Goal: Information Seeking & Learning: Learn about a topic

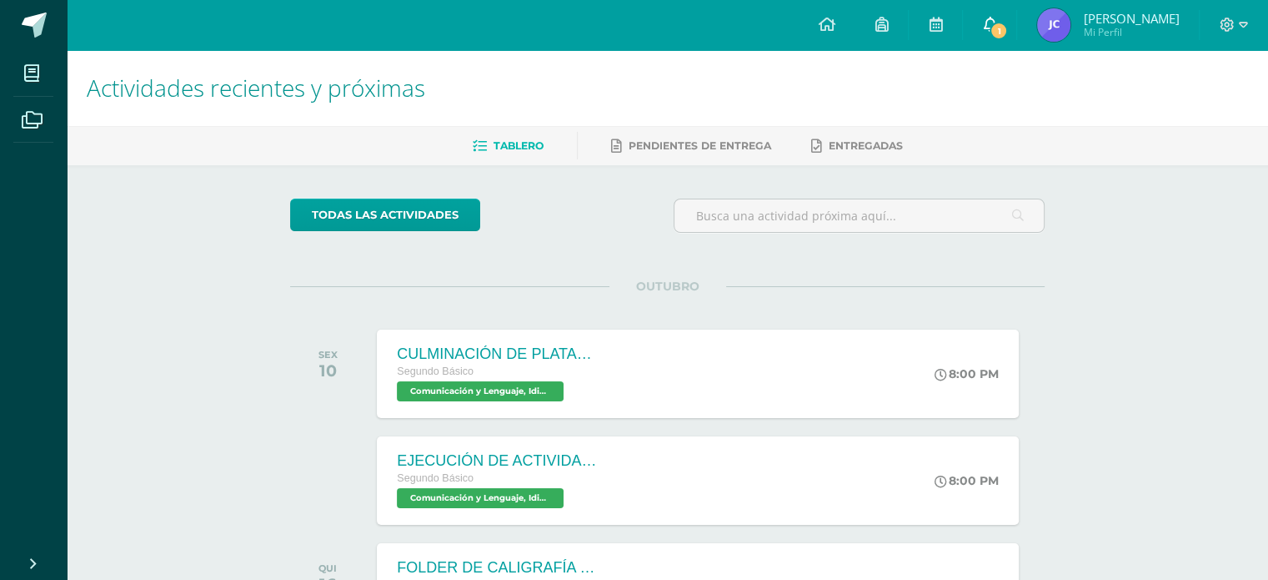
click at [1008, 29] on span "1" at bounding box center [999, 31] width 18 height 18
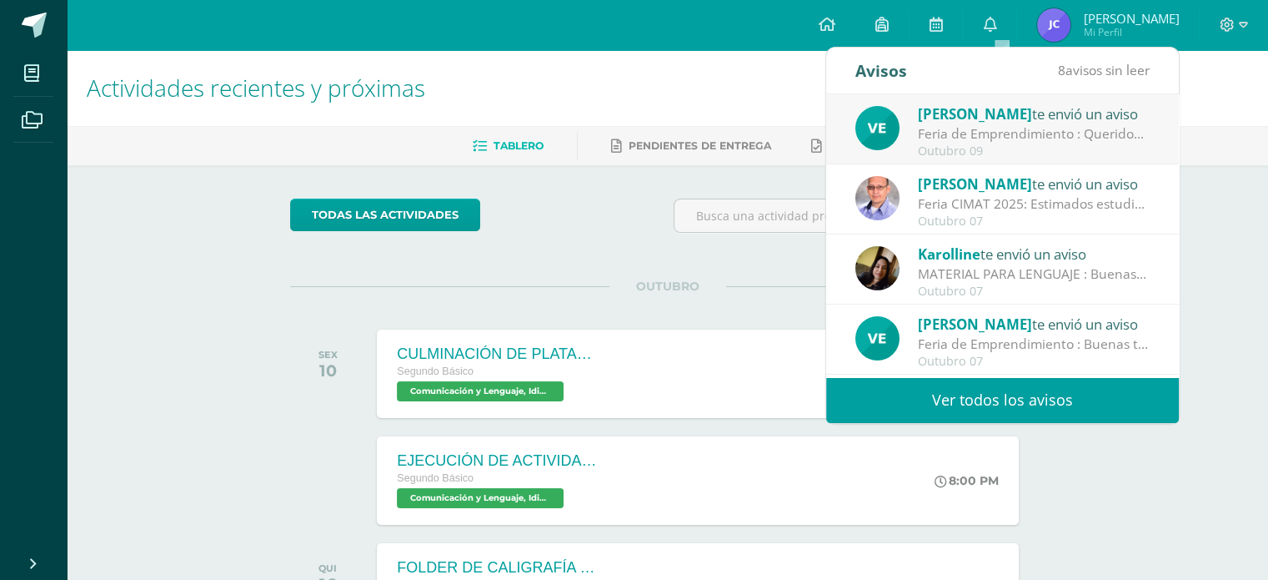
click at [999, 130] on div "Feria de Emprendimiento : Queridos chicos: Estoy muy orgullosa del trabajo que …" at bounding box center [1034, 133] width 232 height 19
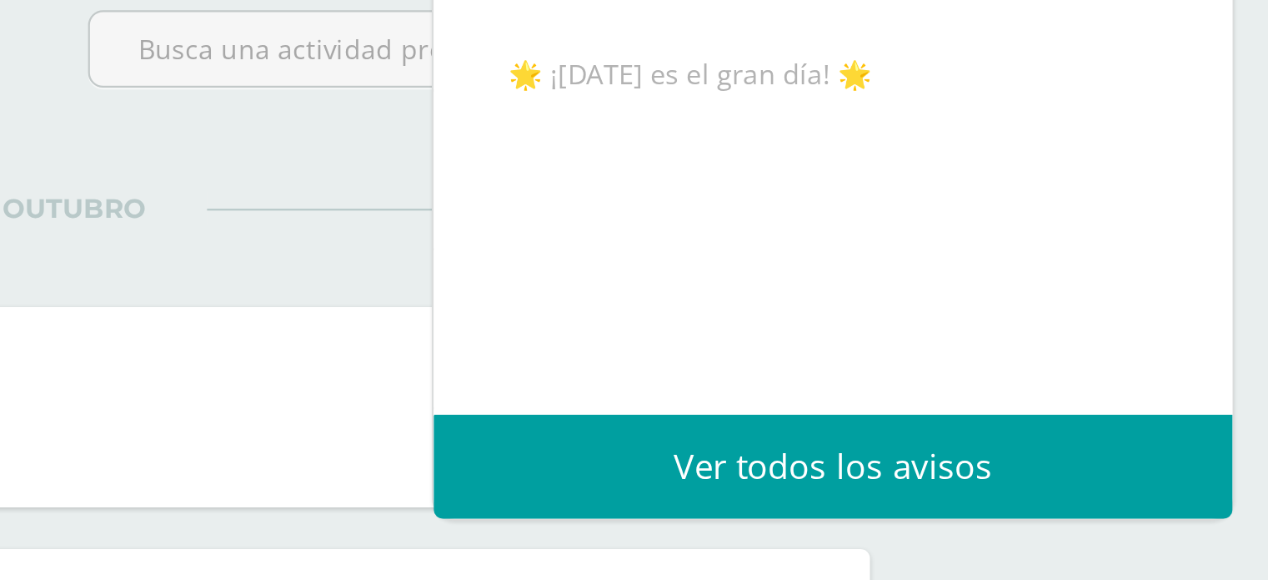
scroll to position [449, 0]
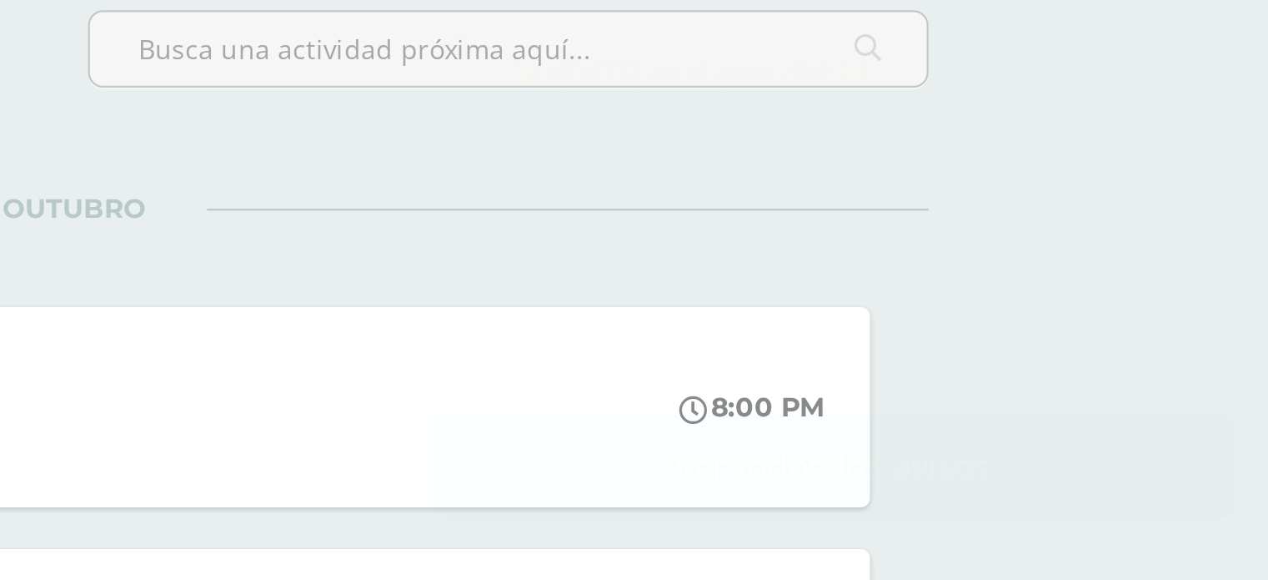
click at [785, 294] on div "OUTUBRO SEX 10 CULMINACIÓN DE PLATAFORMA PROGRENTIS Segundo Básico Comunicación…" at bounding box center [667, 353] width 755 height 134
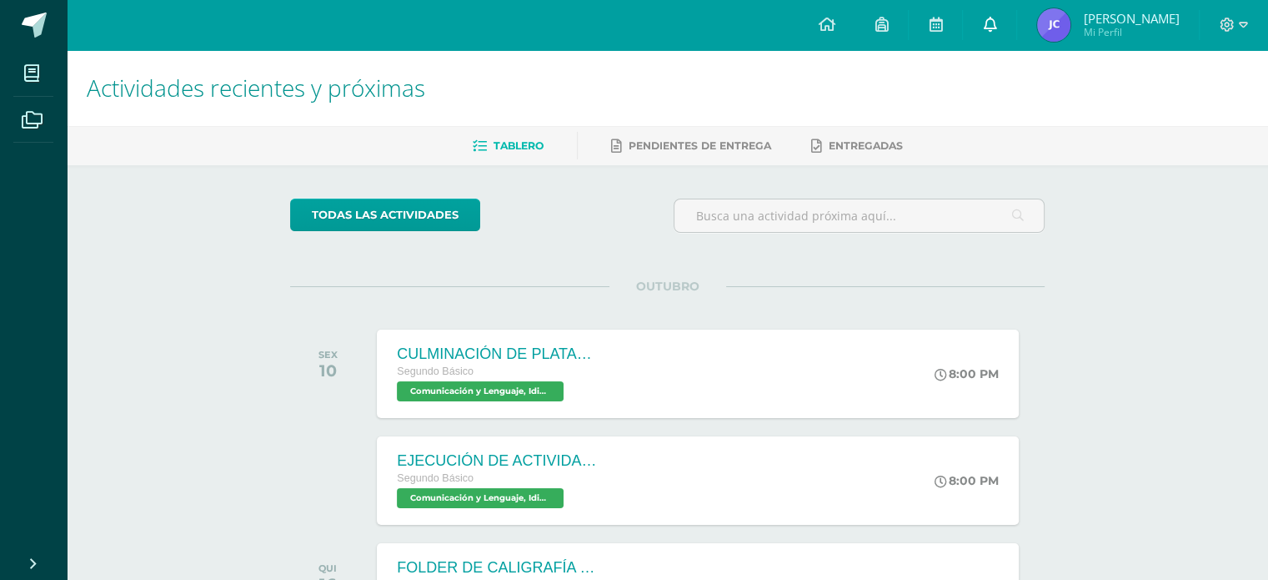
click at [995, 23] on link at bounding box center [989, 25] width 53 height 50
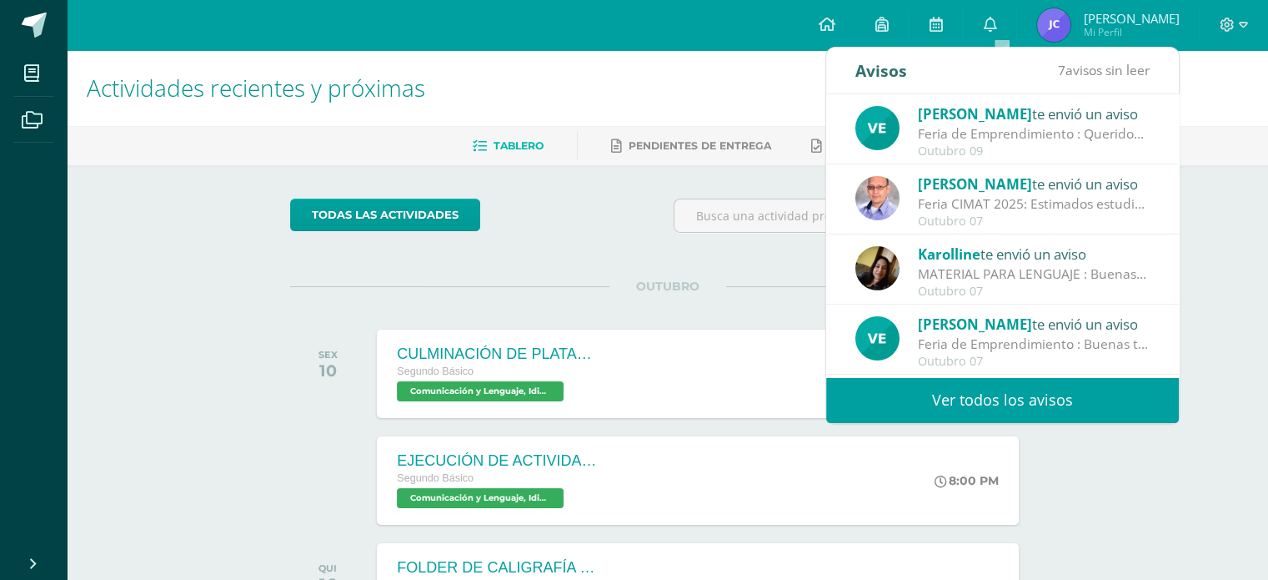
click at [1027, 324] on div "Velvet Lara te envió un aviso" at bounding box center [1034, 324] width 232 height 22
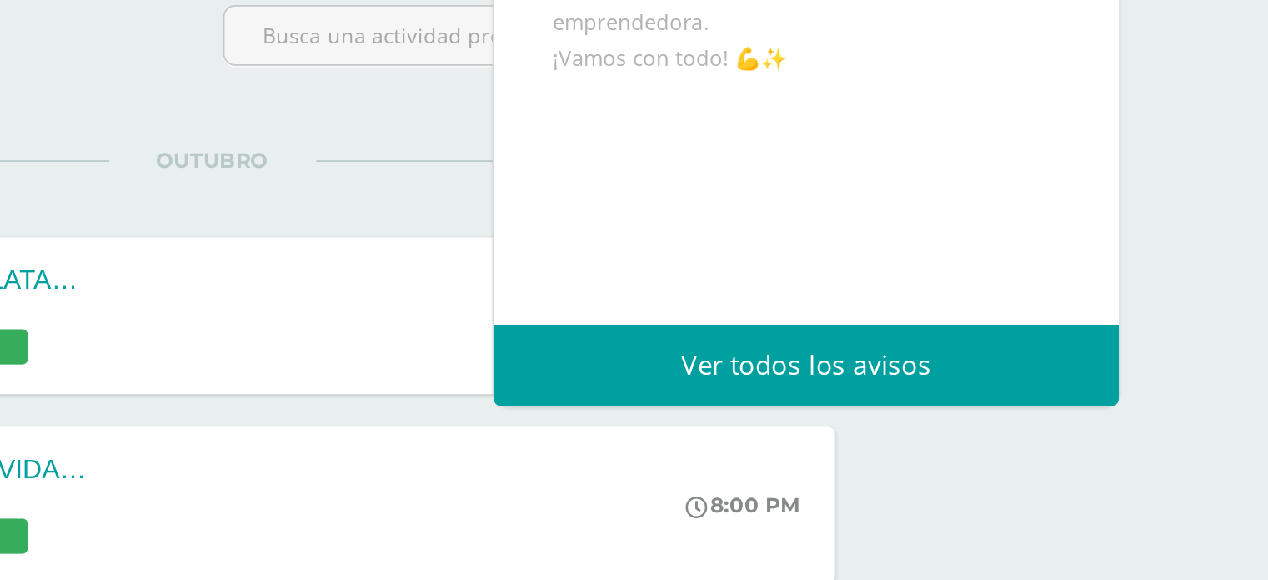
scroll to position [370, 0]
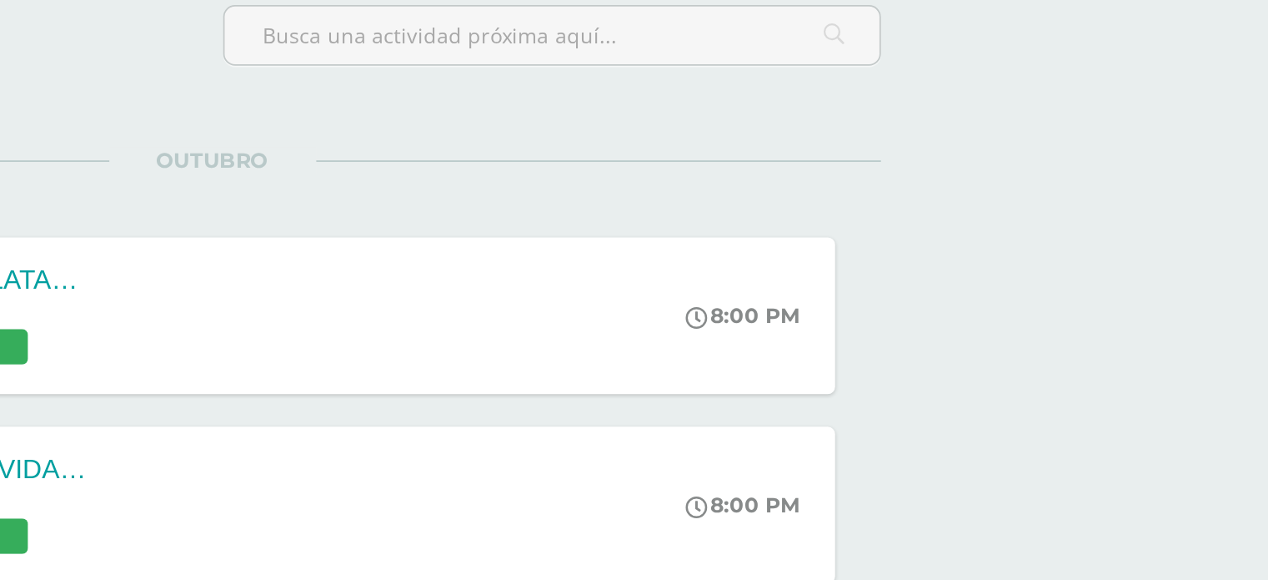
click at [1222, 285] on div "Actividades recientes y próximas Tablero Pendientes de entrega Entregadas todas…" at bounding box center [668, 387] width 1202 height 676
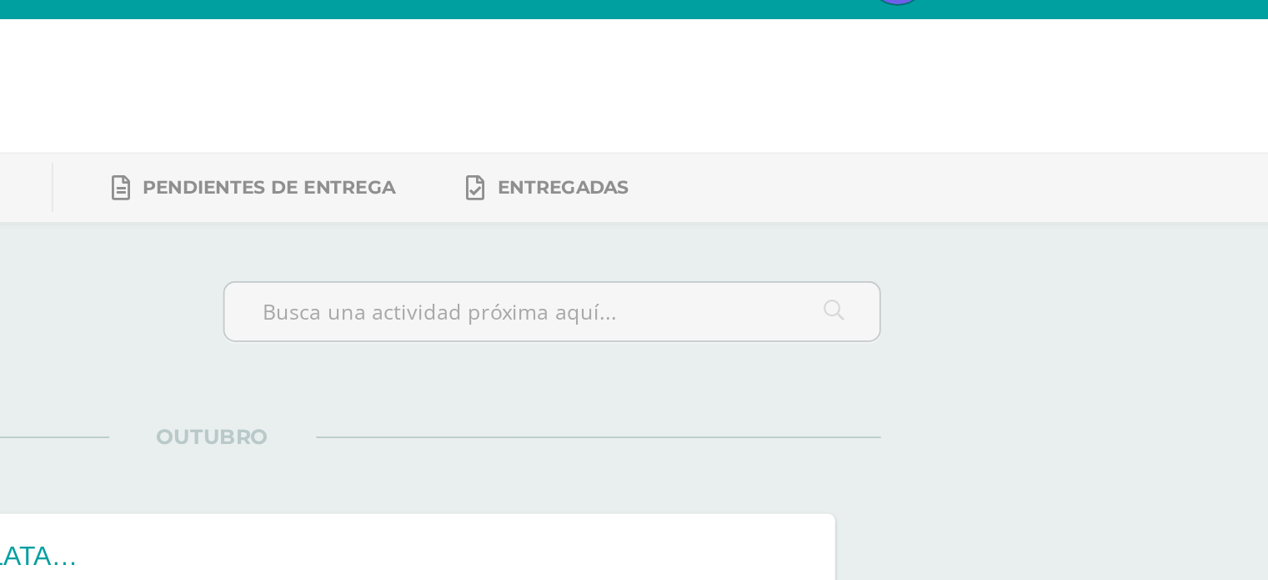
scroll to position [0, 0]
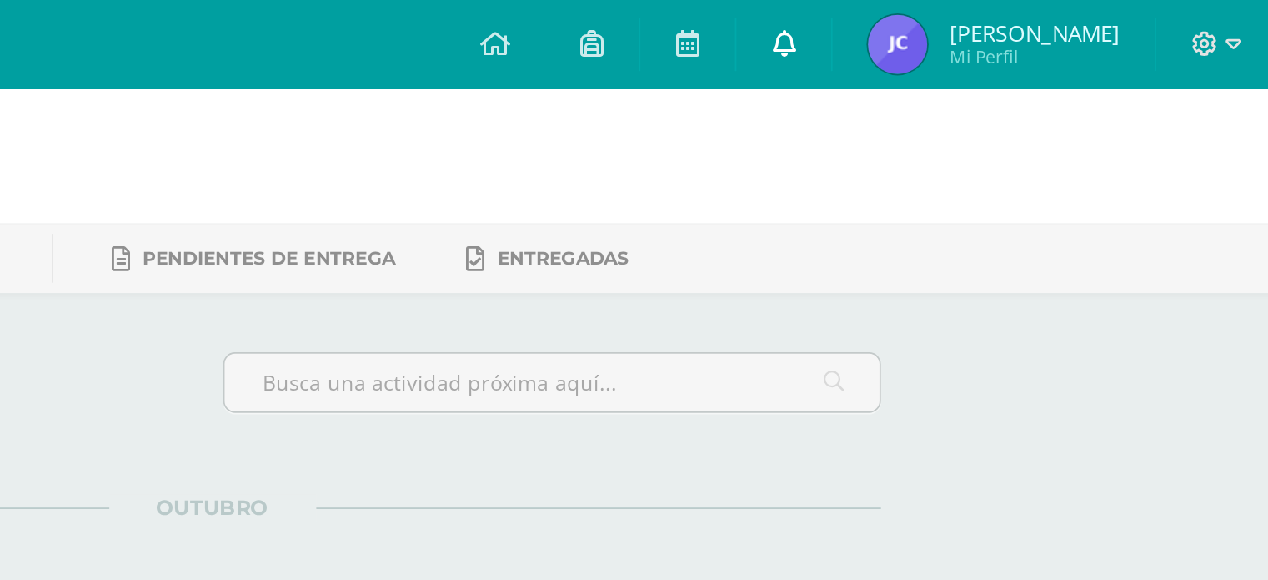
click at [996, 23] on icon at bounding box center [989, 24] width 13 height 15
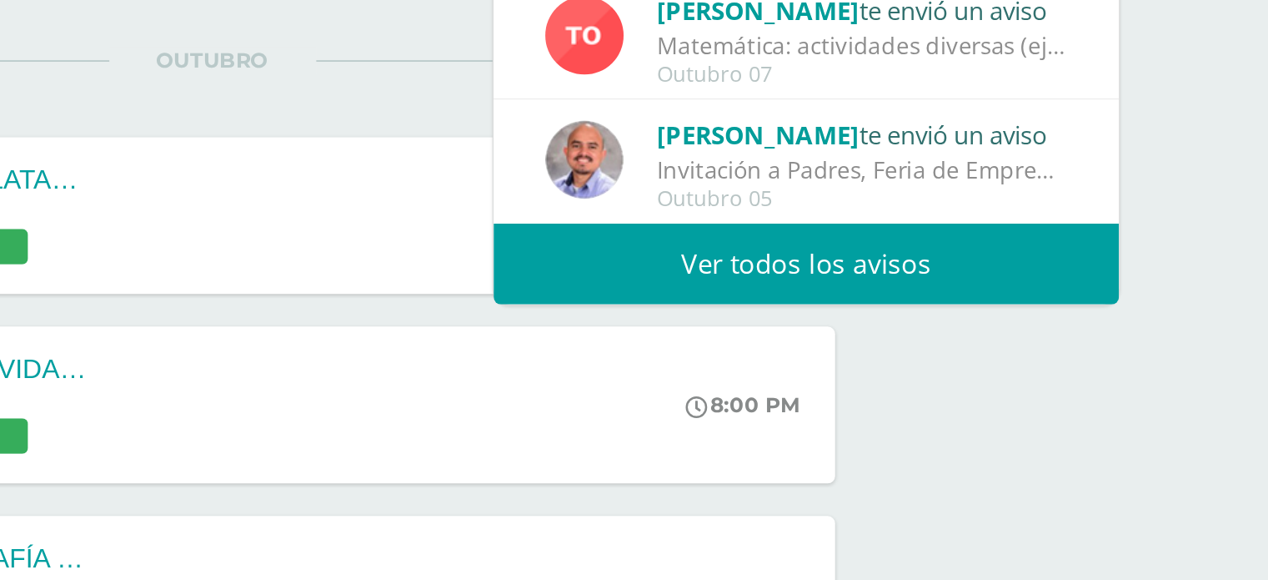
click at [1169, 511] on div "Actividades recientes y próximas Tablero Pendientes de entrega Entregadas todas…" at bounding box center [668, 388] width 1202 height 676
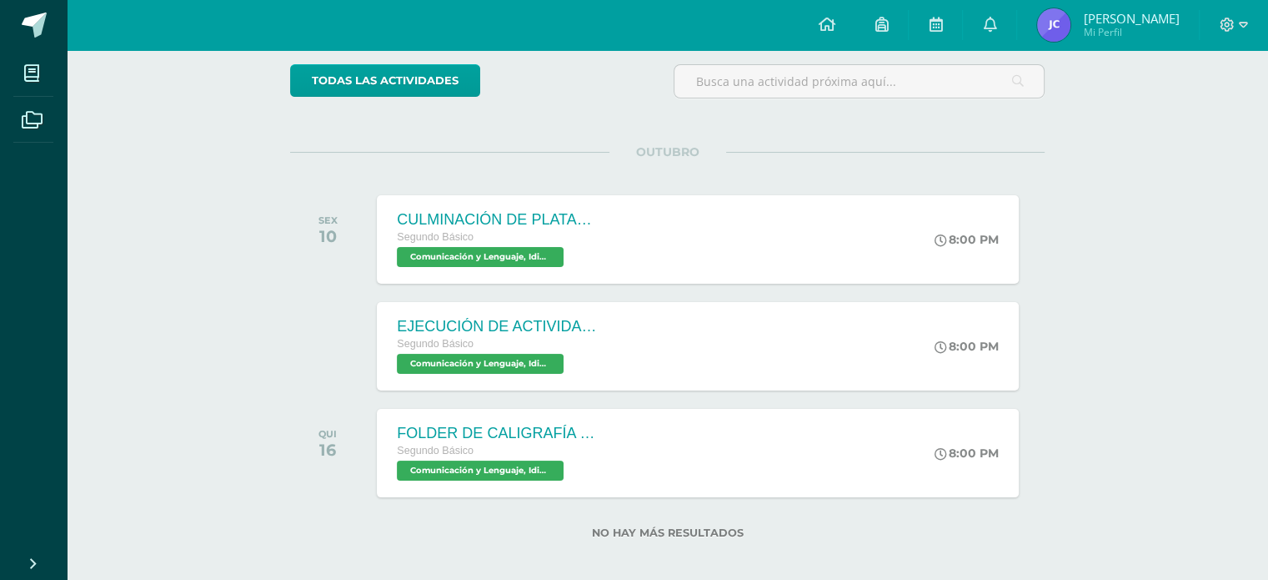
scroll to position [146, 0]
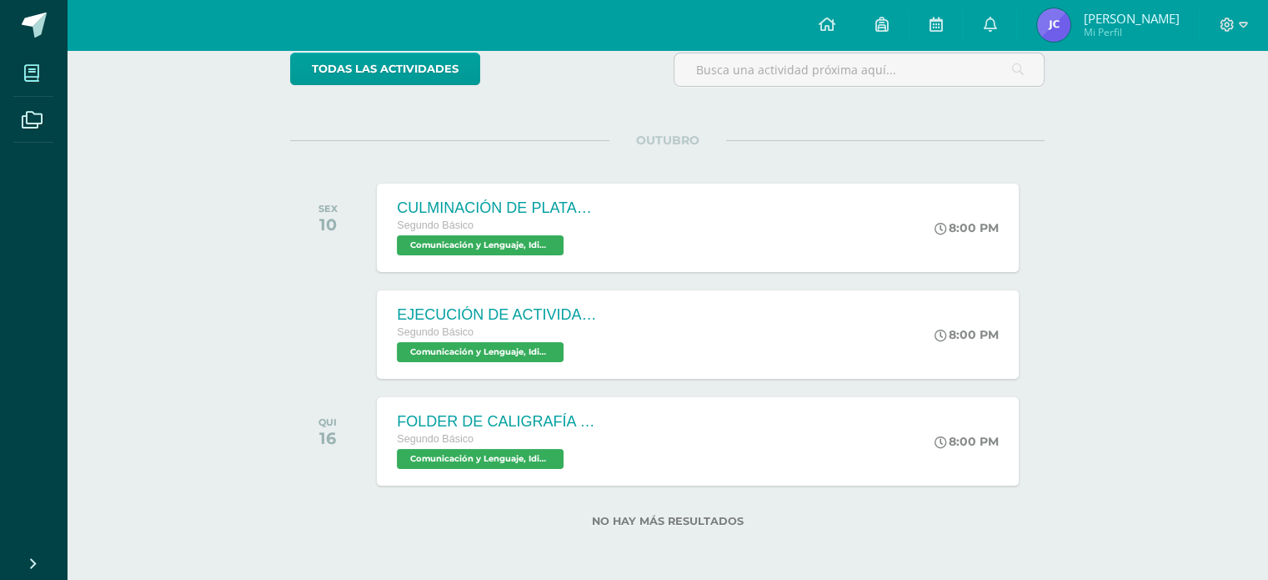
click at [17, 83] on span at bounding box center [32, 73] width 38 height 38
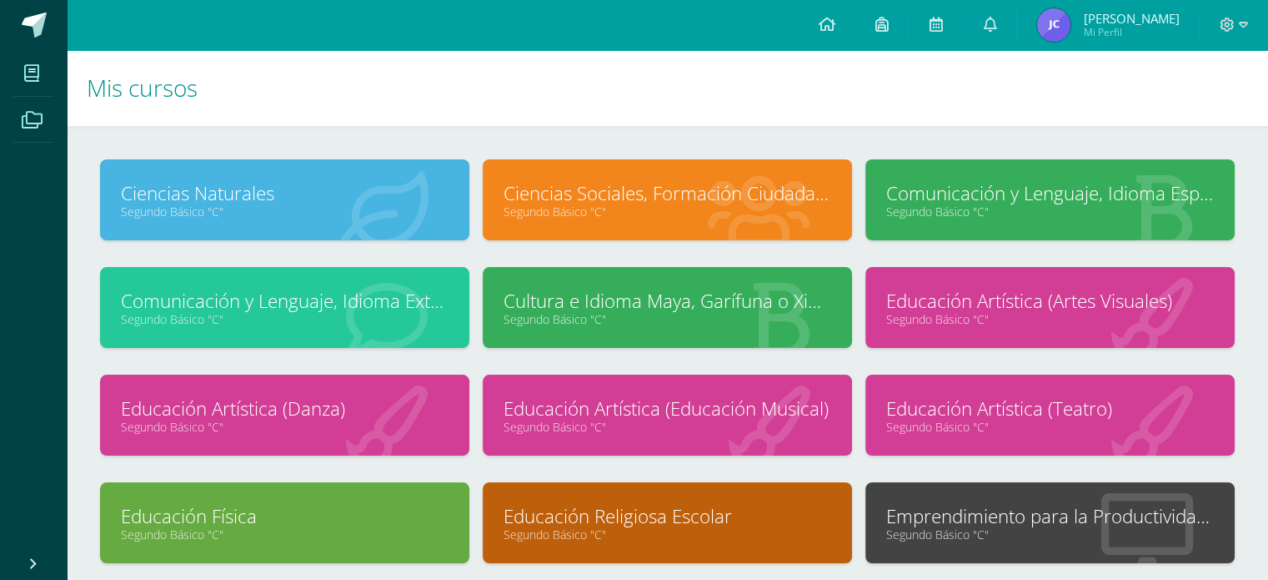
click at [22, 123] on icon at bounding box center [32, 120] width 21 height 17
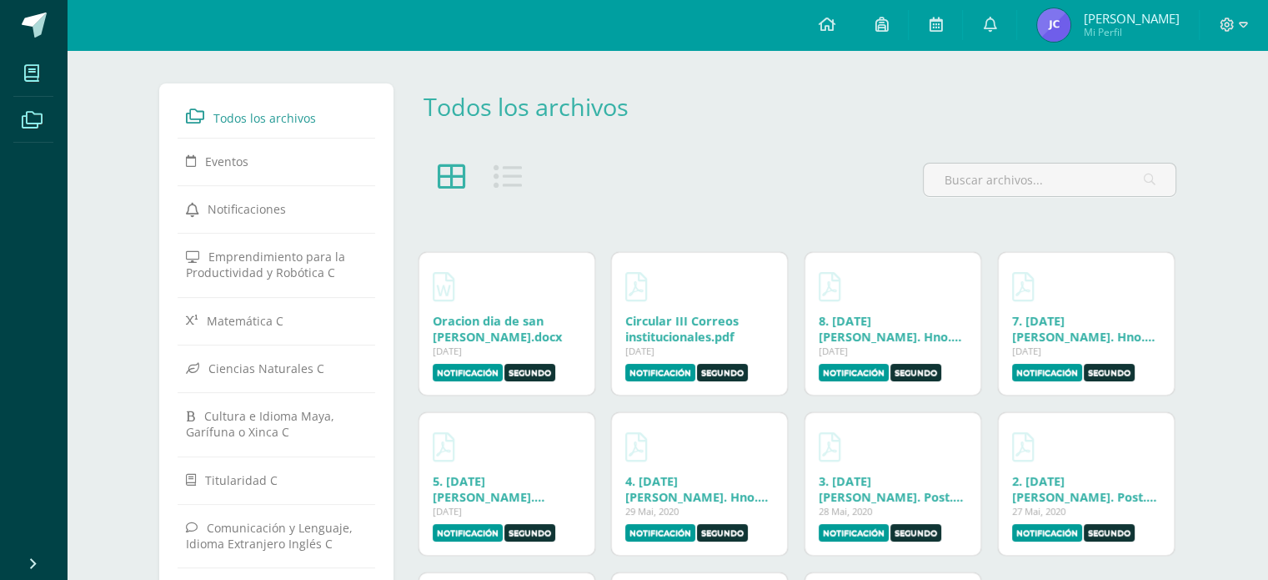
click at [23, 73] on span at bounding box center [32, 73] width 38 height 38
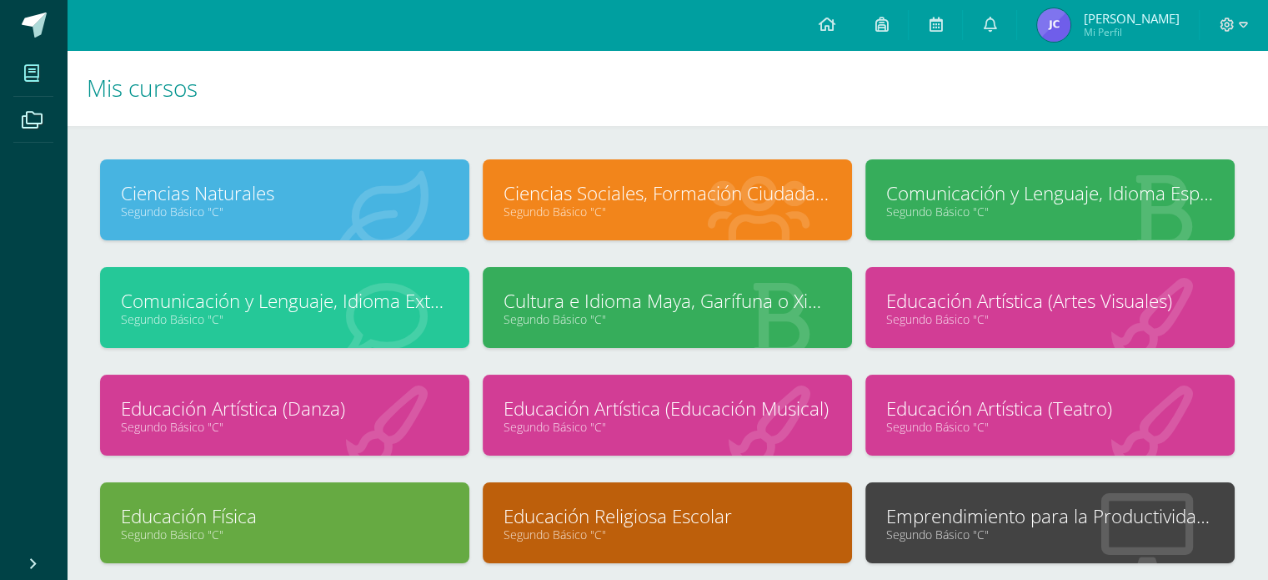
click at [1016, 521] on link "Emprendimiento para la Productividad y Robótica" at bounding box center [1050, 516] width 328 height 26
